Goal: Task Accomplishment & Management: Manage account settings

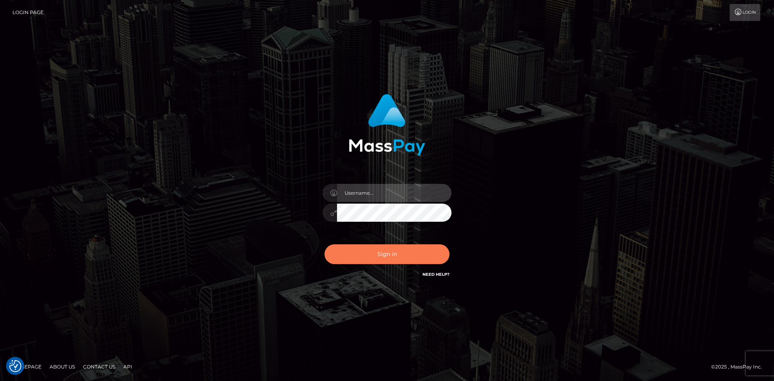
type input "hello.feetfinder"
click at [393, 253] on button "Sign in" at bounding box center [387, 254] width 125 height 20
type input "hello.feetfinder"
click at [394, 252] on button "Sign in" at bounding box center [387, 254] width 125 height 20
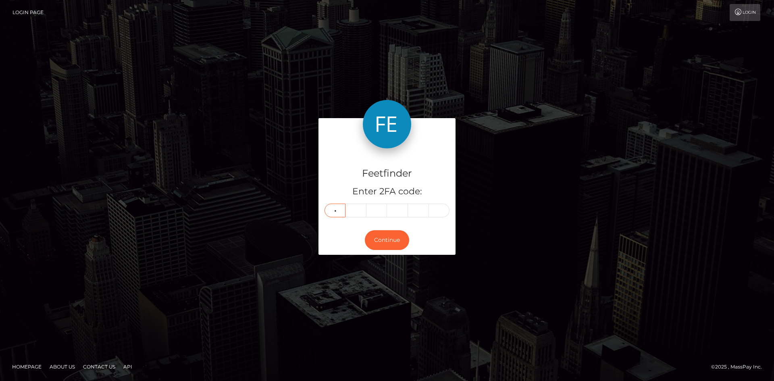
type input "7"
type input "4"
type input "7"
type input "1"
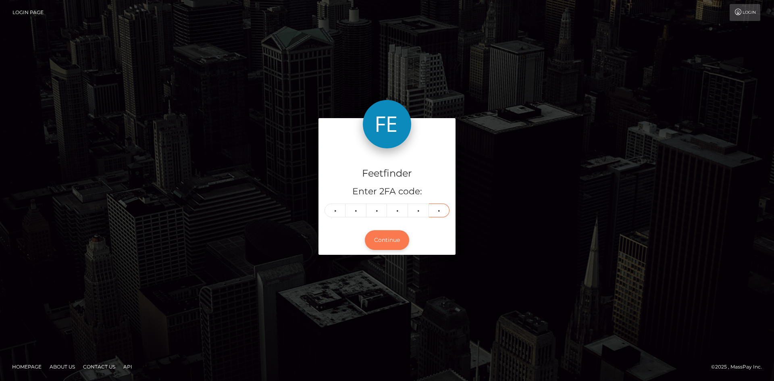
type input "0"
click at [400, 239] on button "Continue" at bounding box center [387, 240] width 44 height 20
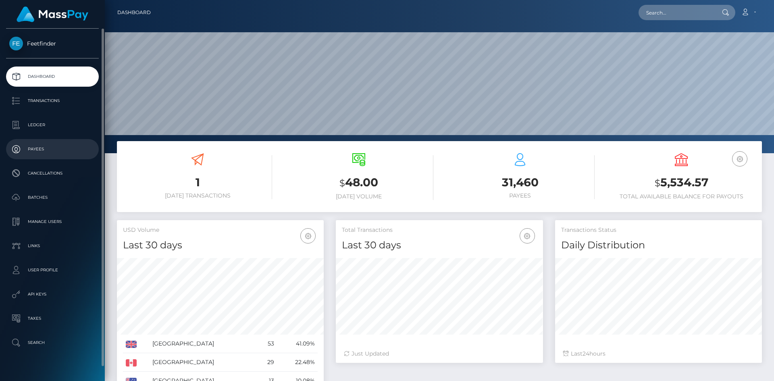
scroll to position [143, 207]
click at [46, 148] on p "Payees" at bounding box center [52, 149] width 86 height 12
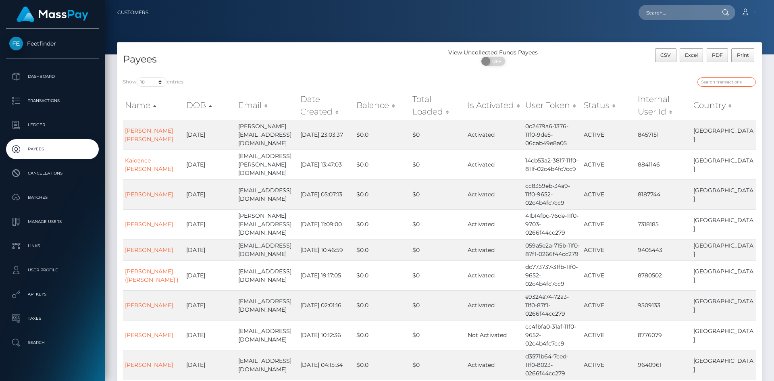
click at [719, 77] on input "search" at bounding box center [727, 81] width 58 height 9
paste input "f2e49753-8073-11f0-8023-0266f44cc279"
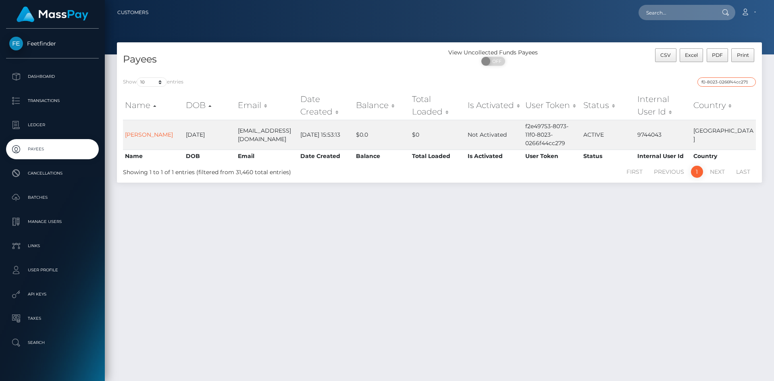
type input "f2e49753-8073-11f0-8023-0266f44cc279"
click at [719, 81] on input "f2e49753-8073-11f0-8023-0266f44cc279" at bounding box center [727, 81] width 58 height 9
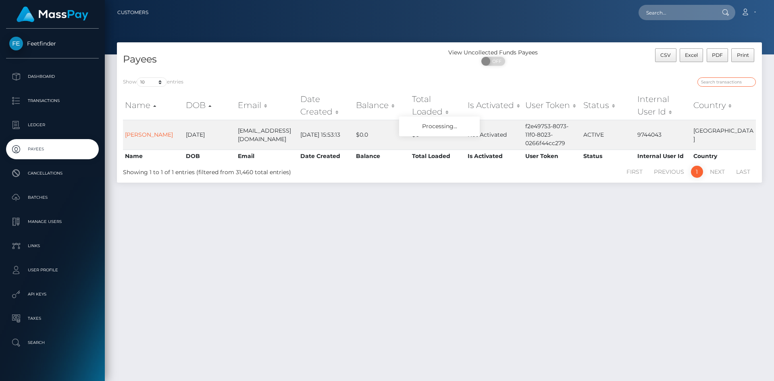
click at [710, 80] on input "search" at bounding box center [727, 81] width 58 height 9
paste input "f2e49753-8073-11f0-8023-0266f44cc279"
type input "f2e49753-8073-11f0-8023-0266f44cc279"
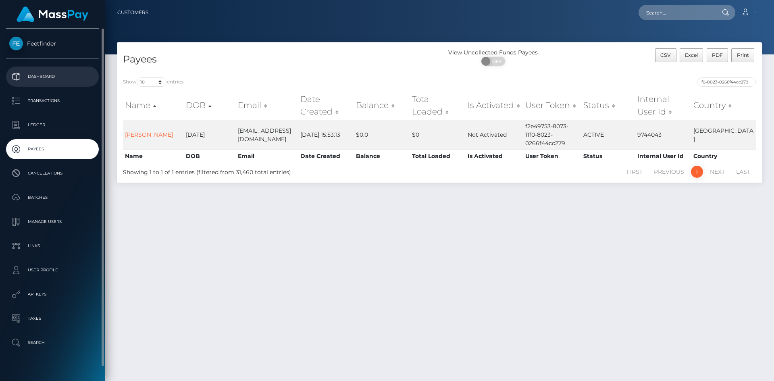
click at [29, 75] on p "Dashboard" at bounding box center [52, 77] width 86 height 12
click at [29, 76] on p "Dashboard" at bounding box center [52, 77] width 86 height 12
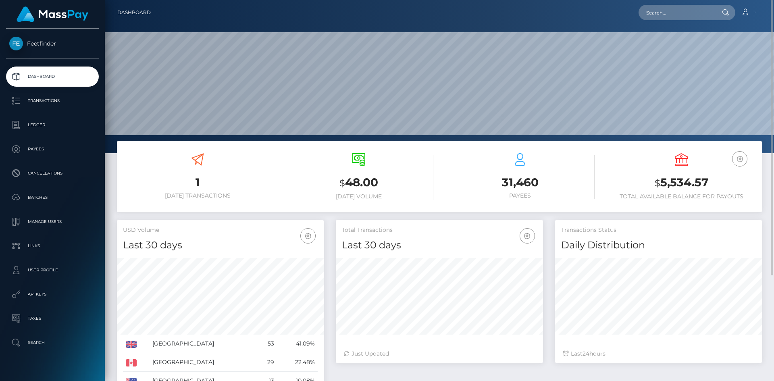
scroll to position [146, 0]
